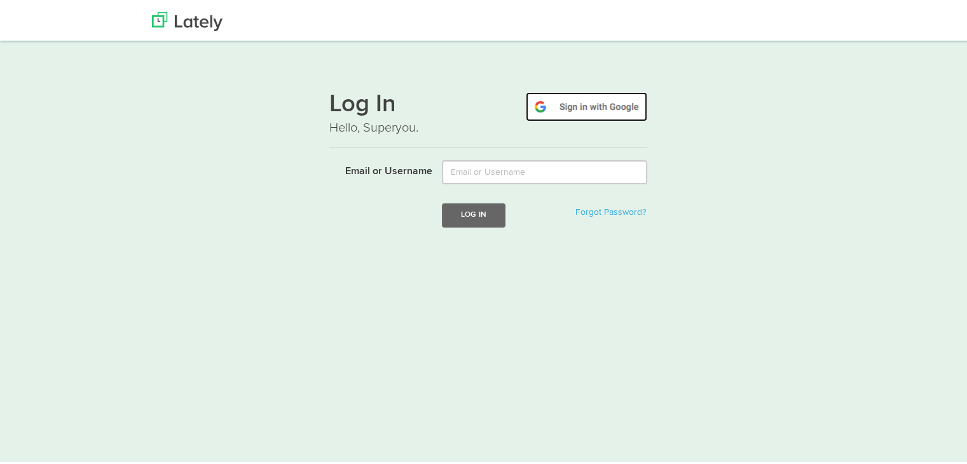
click at [585, 107] on img at bounding box center [586, 104] width 121 height 29
click at [597, 110] on img at bounding box center [586, 104] width 121 height 29
click at [592, 107] on img at bounding box center [586, 104] width 121 height 29
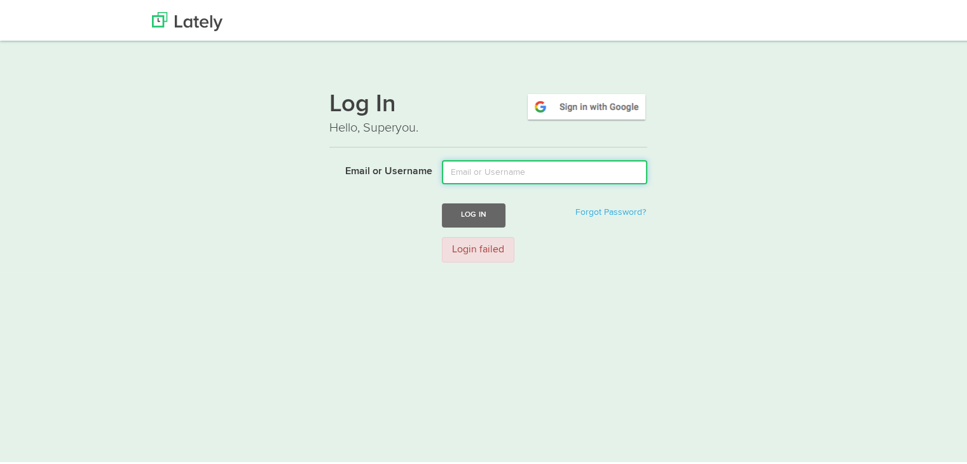
click at [475, 178] on input "Email or Username" at bounding box center [544, 170] width 205 height 24
type input "anupriya.pandey3010@gmail.com"
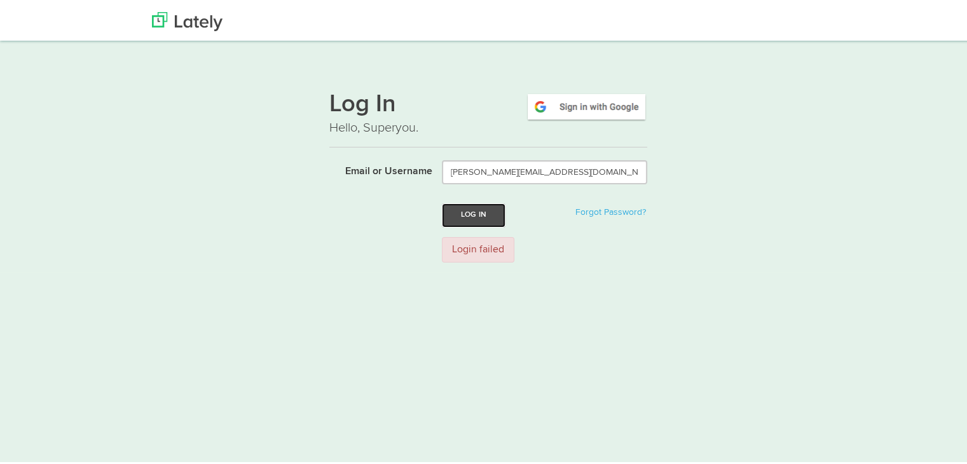
click at [465, 210] on button "Log In" at bounding box center [474, 213] width 64 height 24
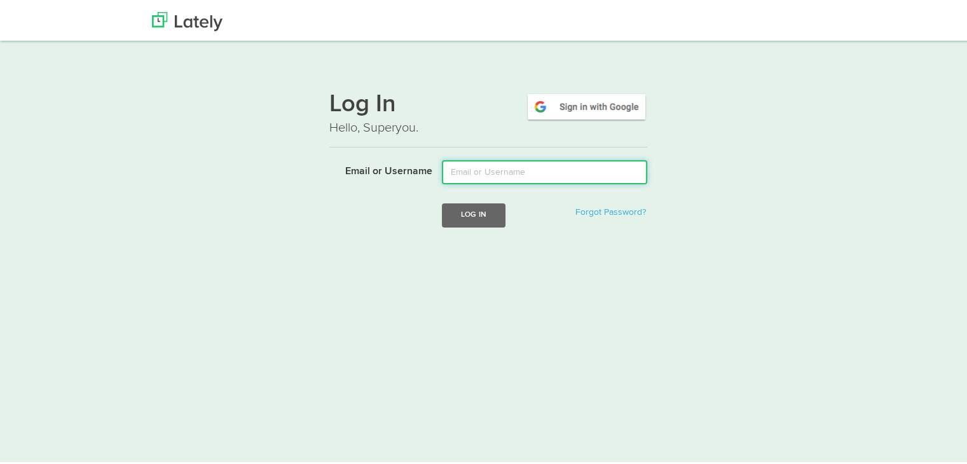
click at [534, 181] on input "Email or Username" at bounding box center [544, 170] width 205 height 24
type input "anupriya.pandey3010@gmail.com"
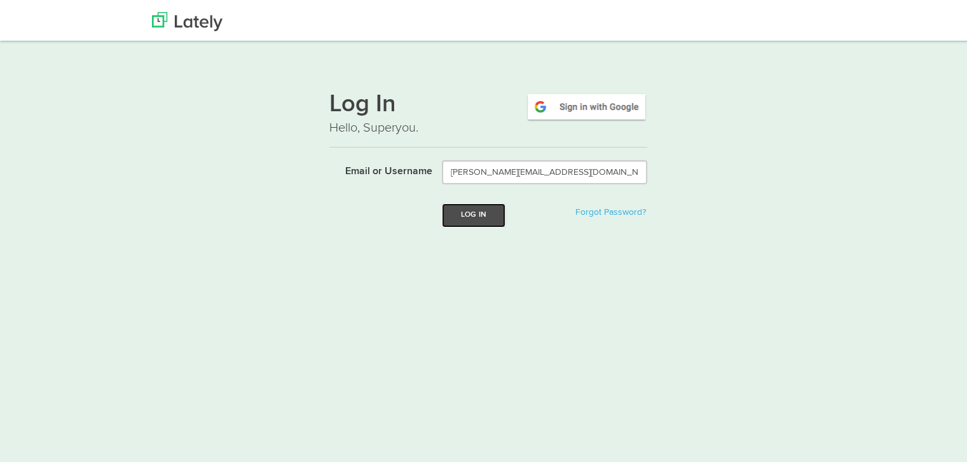
click at [472, 215] on button "Log In" at bounding box center [474, 213] width 64 height 24
click at [332, 121] on p "Hello, Superyou." at bounding box center [488, 125] width 318 height 18
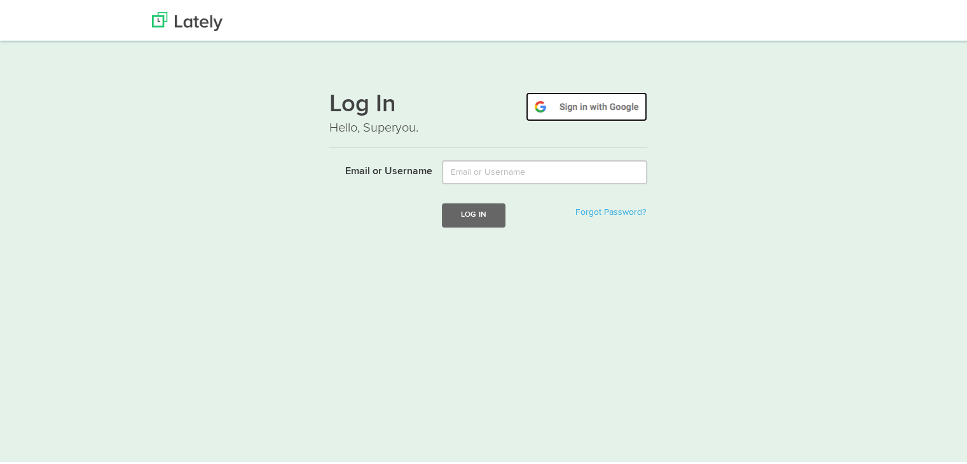
click at [571, 102] on img at bounding box center [586, 104] width 121 height 29
click at [582, 104] on img at bounding box center [586, 104] width 121 height 29
click at [602, 90] on img at bounding box center [586, 104] width 121 height 29
